Goal: Transaction & Acquisition: Purchase product/service

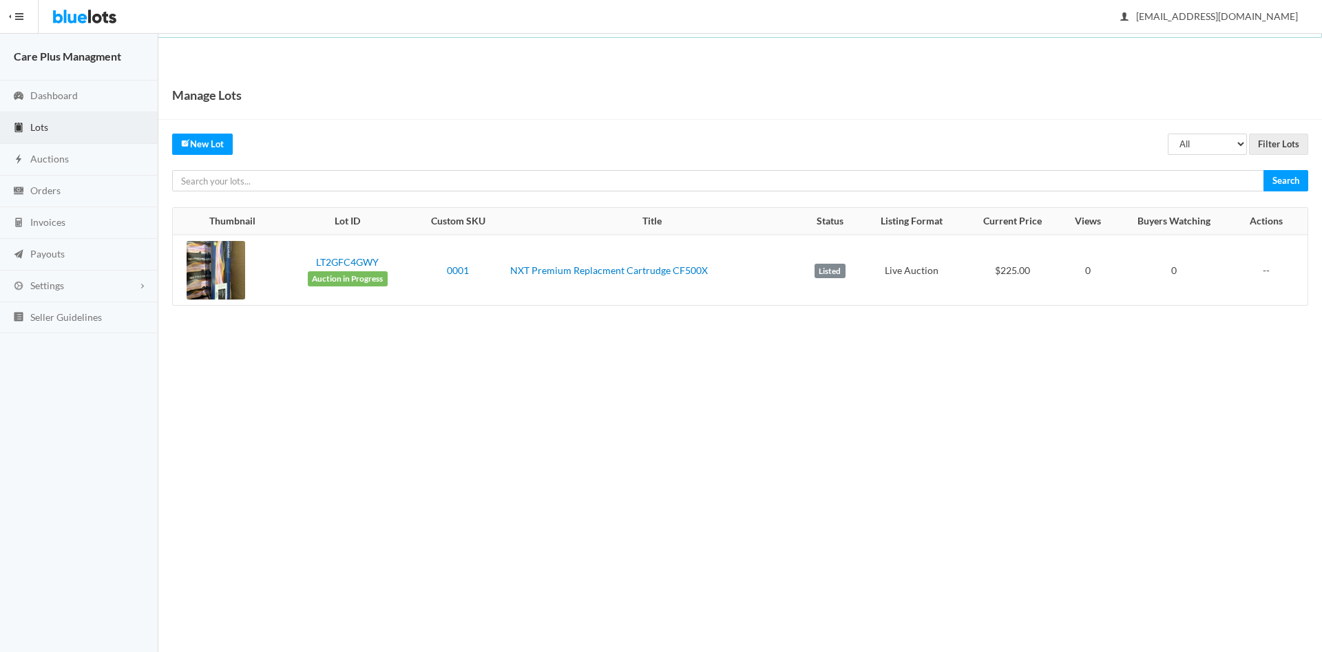
click at [356, 275] on span "Auction in Progress" at bounding box center [348, 278] width 80 height 15
click at [353, 265] on link "LT2GFC4GWY" at bounding box center [347, 262] width 63 height 12
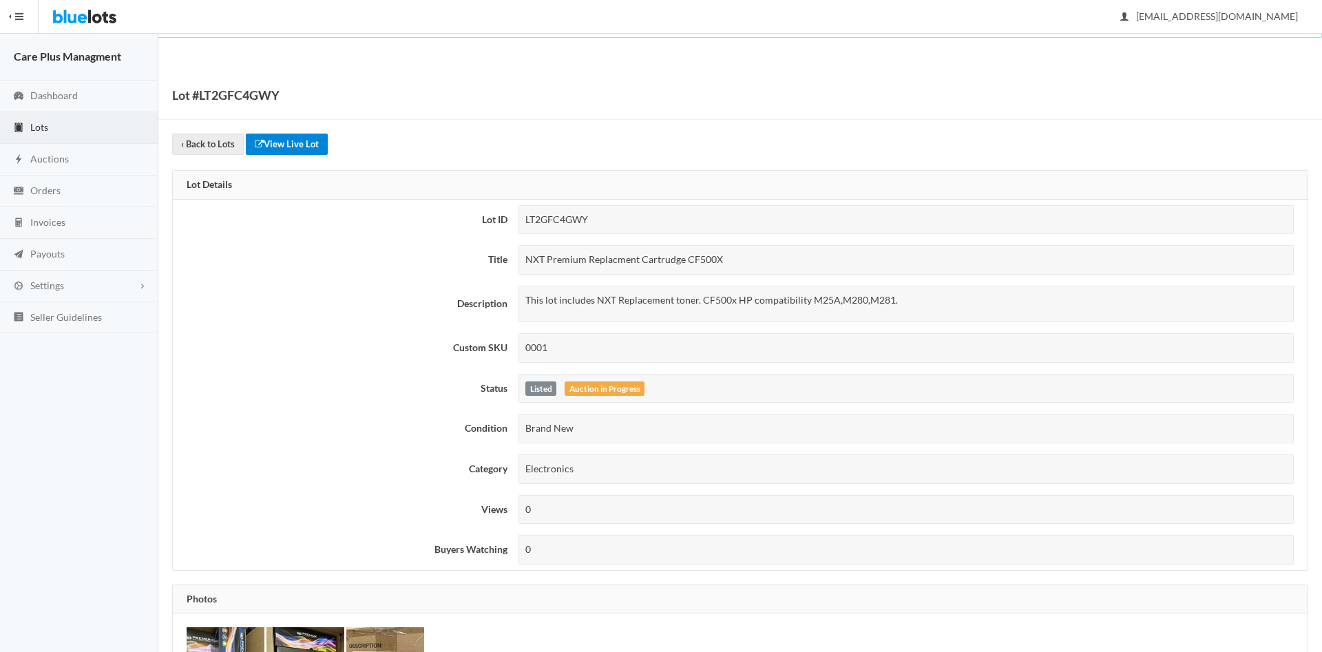
click at [300, 153] on link "View Live Lot" at bounding box center [287, 144] width 82 height 21
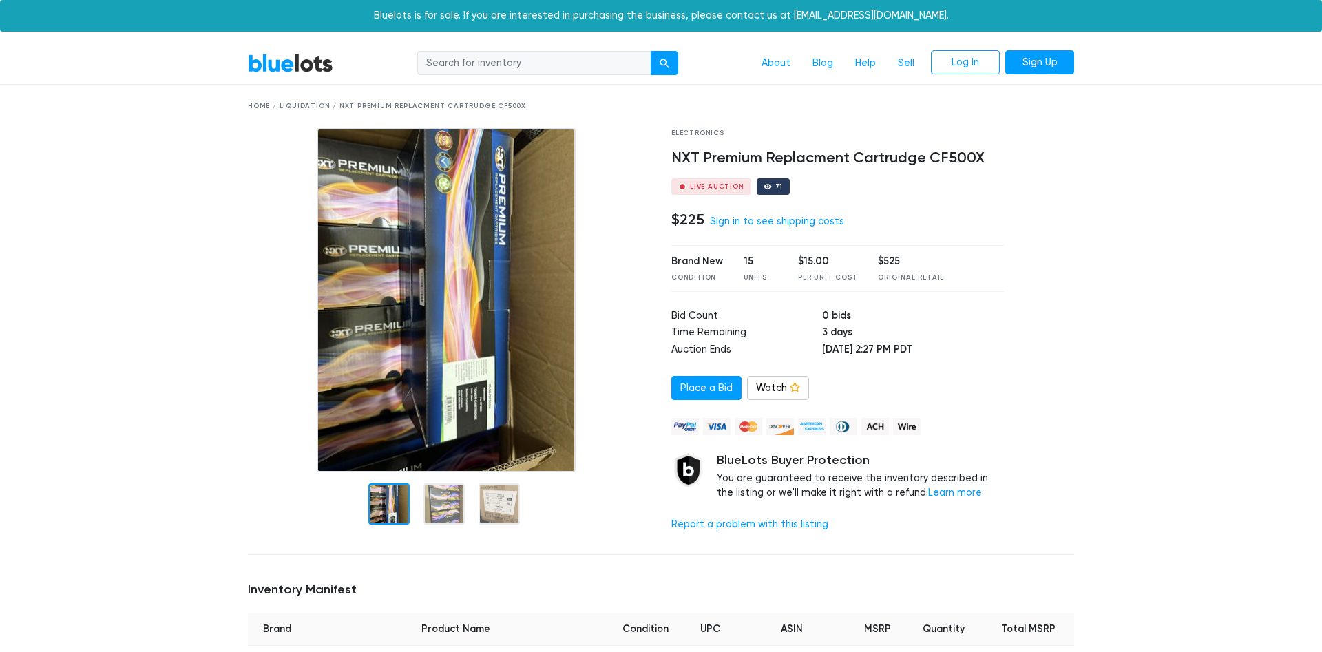
click at [764, 189] on div at bounding box center [768, 187] width 8 height 8
